Goal: Information Seeking & Learning: Understand process/instructions

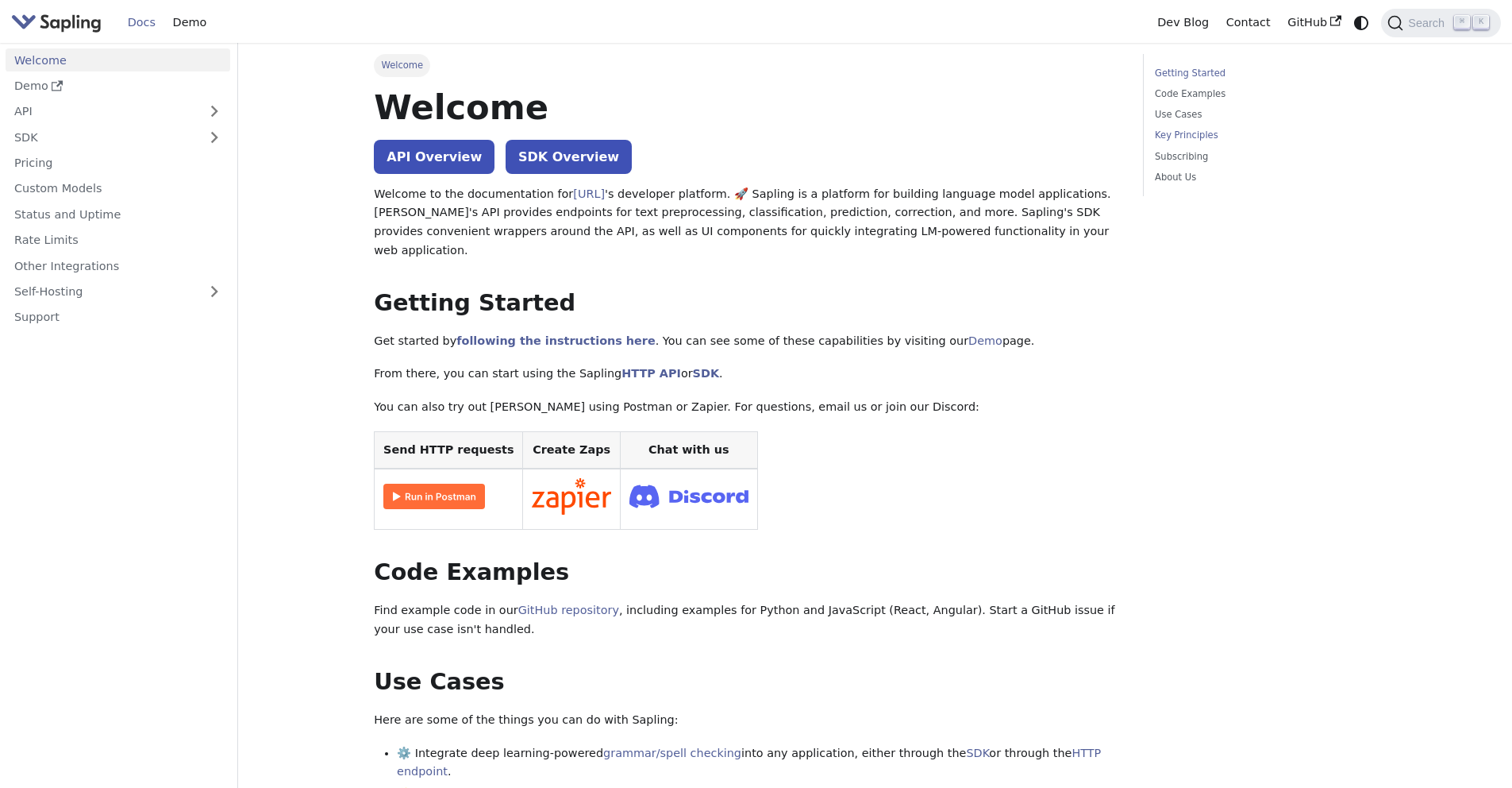
click at [1189, 140] on link "Key Principles" at bounding box center [1262, 135] width 215 height 15
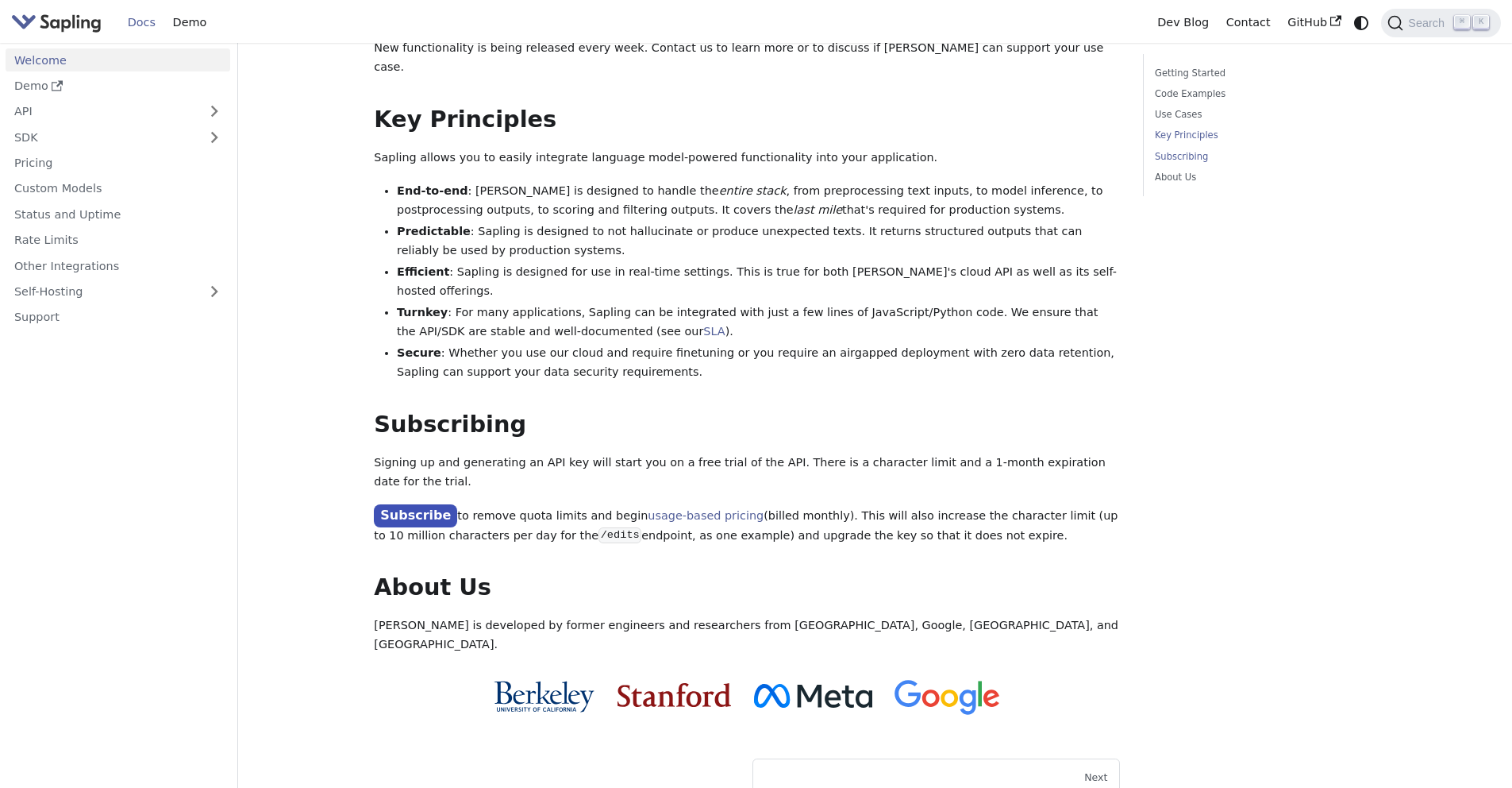
click at [1187, 154] on link "Subscribing" at bounding box center [1262, 156] width 215 height 15
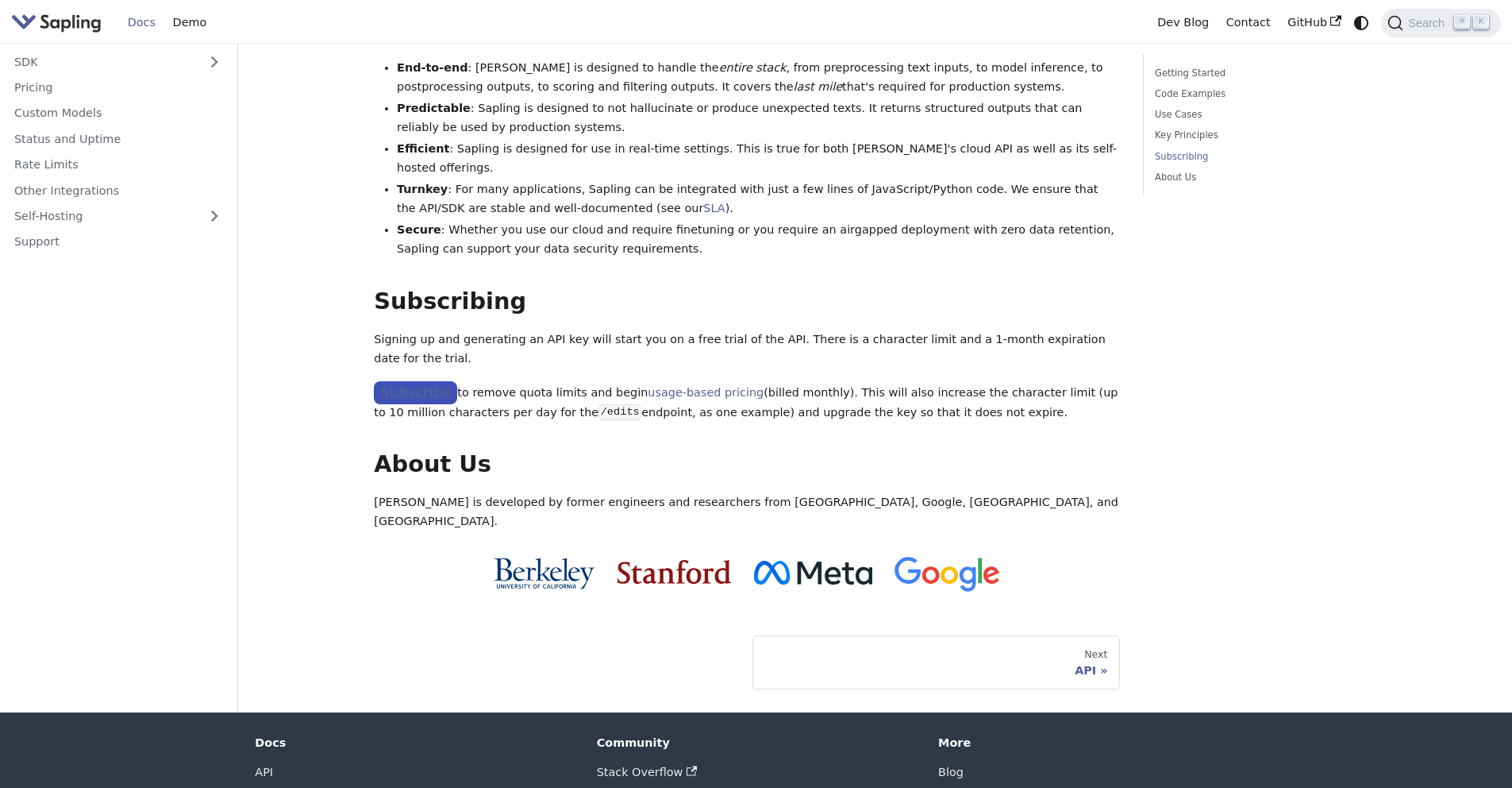
click at [426, 381] on link "Subscribe" at bounding box center [415, 392] width 83 height 23
click at [683, 386] on link "usage-based pricing" at bounding box center [705, 392] width 116 height 13
click at [904, 382] on p "Subscribe to remove quota limits and begin usage-based pricing (billed monthly)…" at bounding box center [747, 402] width 746 height 40
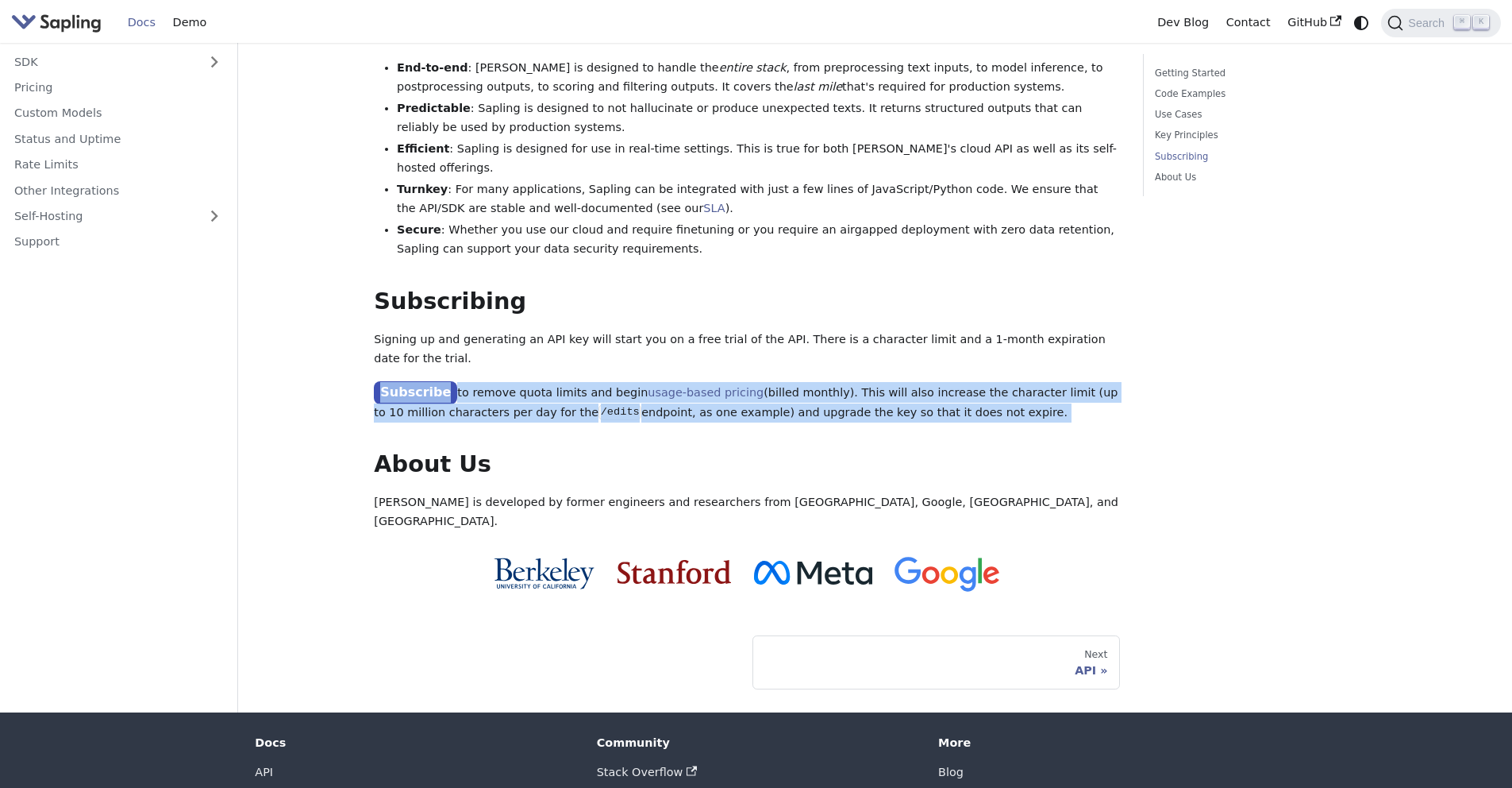
click at [904, 382] on p "Subscribe to remove quota limits and begin usage-based pricing (billed monthly)…" at bounding box center [747, 402] width 746 height 40
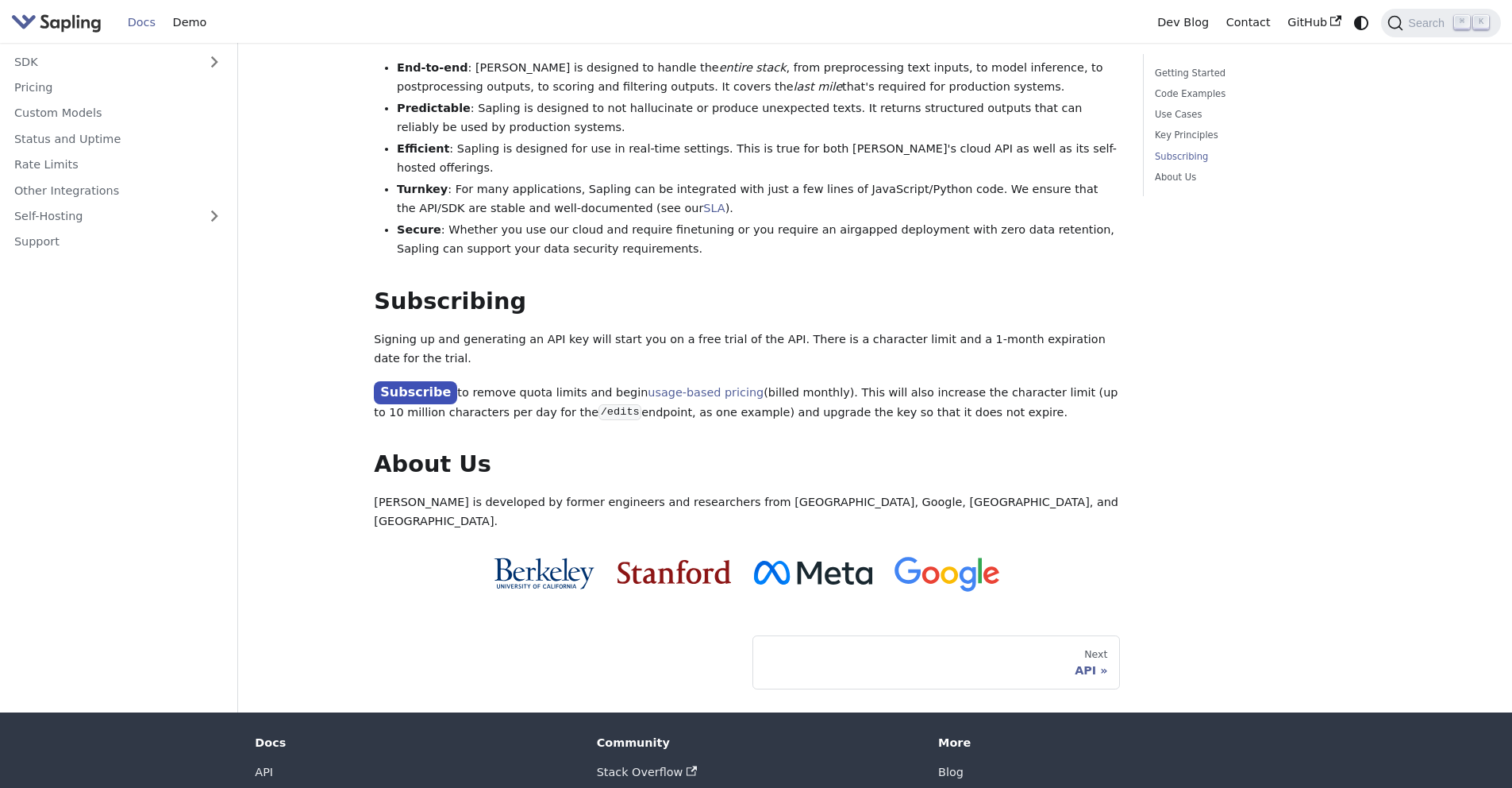
click at [714, 382] on p "Subscribe to remove quota limits and begin usage-based pricing (billed monthly)…" at bounding box center [747, 402] width 746 height 40
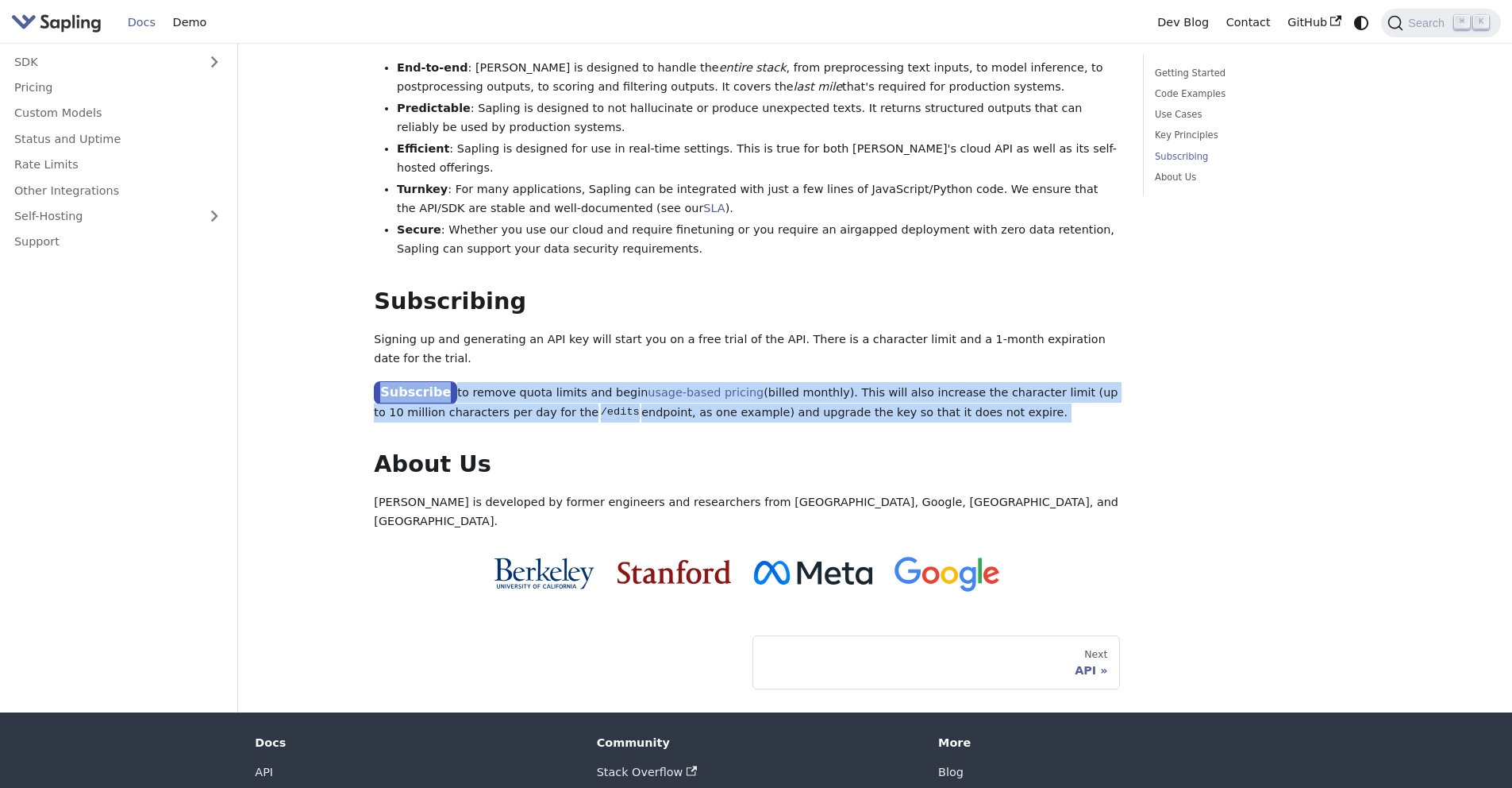
click at [714, 382] on p "Subscribe to remove quota limits and begin usage-based pricing (billed monthly)…" at bounding box center [747, 402] width 746 height 40
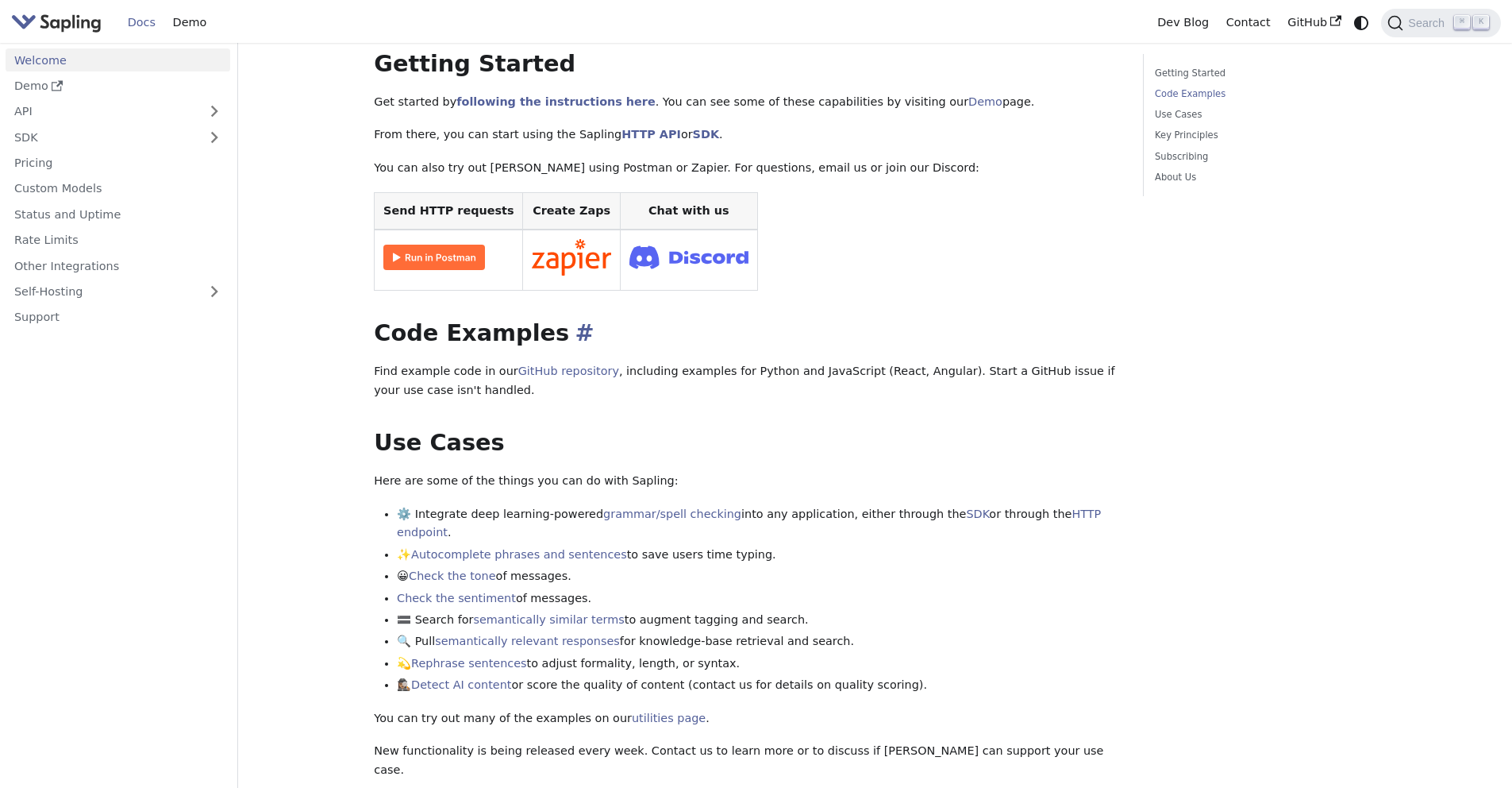
scroll to position [0, 0]
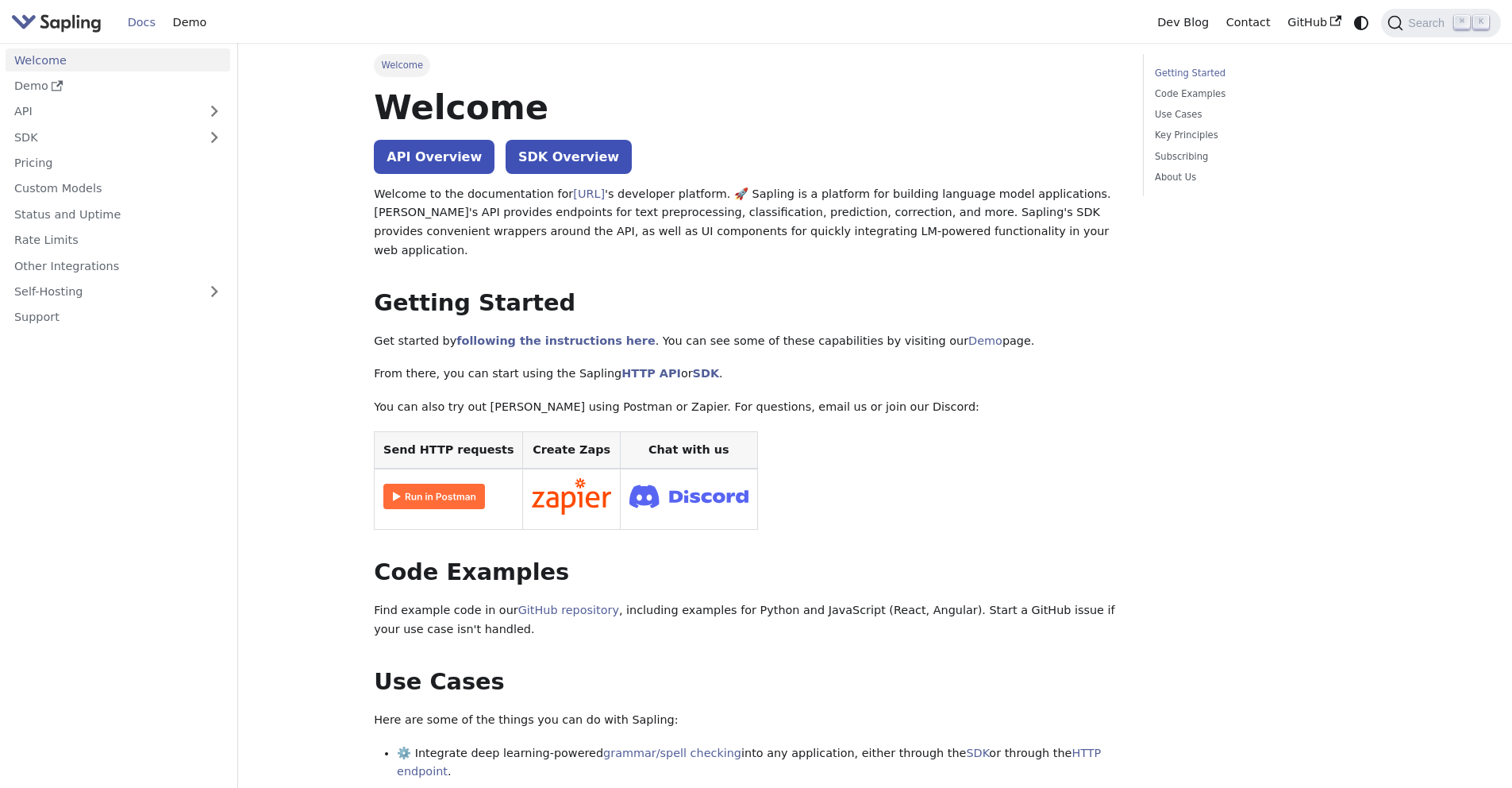
click at [431, 484] on img at bounding box center [434, 497] width 102 height 26
click at [421, 155] on link "API Overview" at bounding box center [434, 157] width 121 height 34
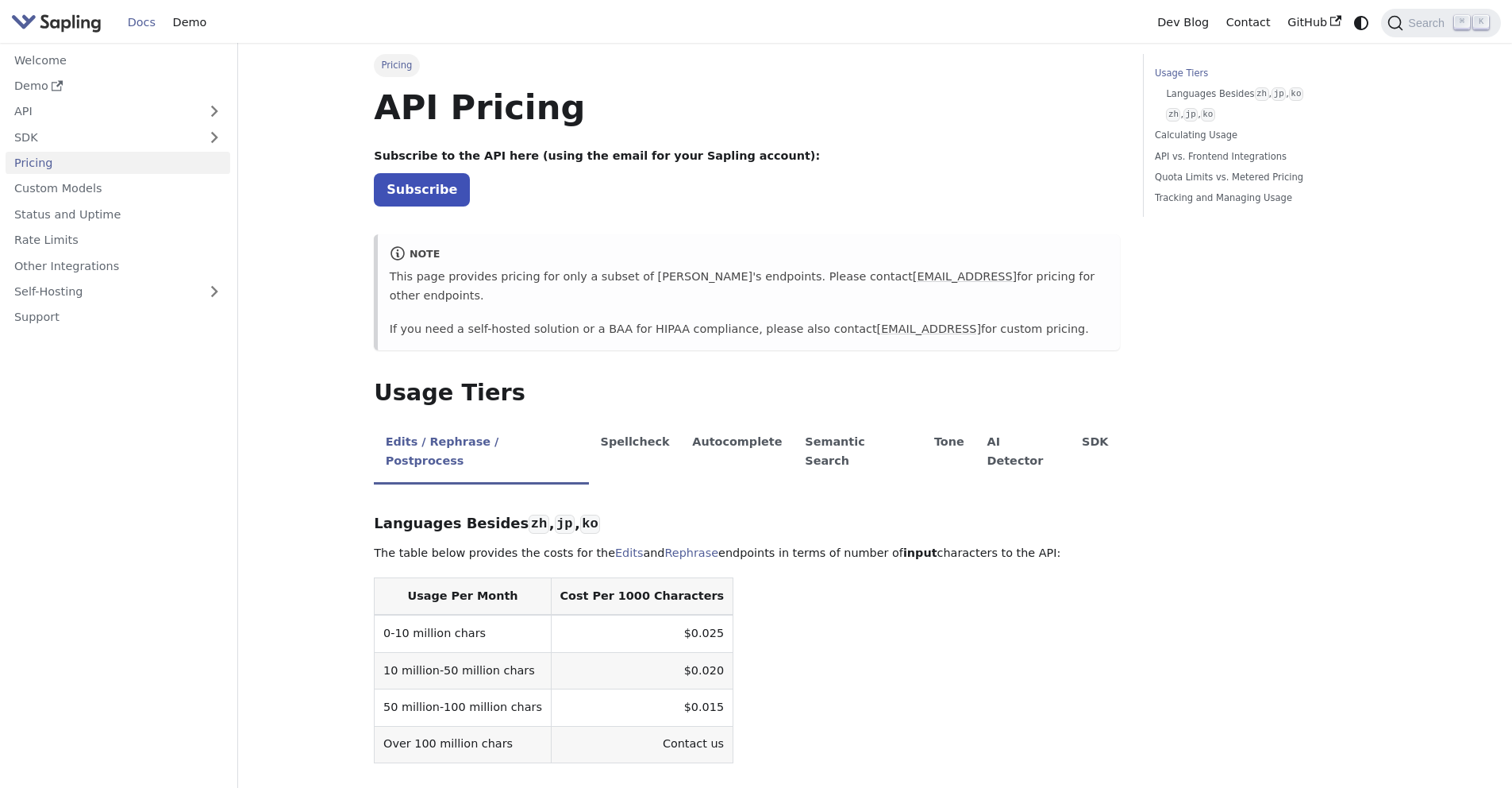
scroll to position [30, 0]
